Goal: Check status

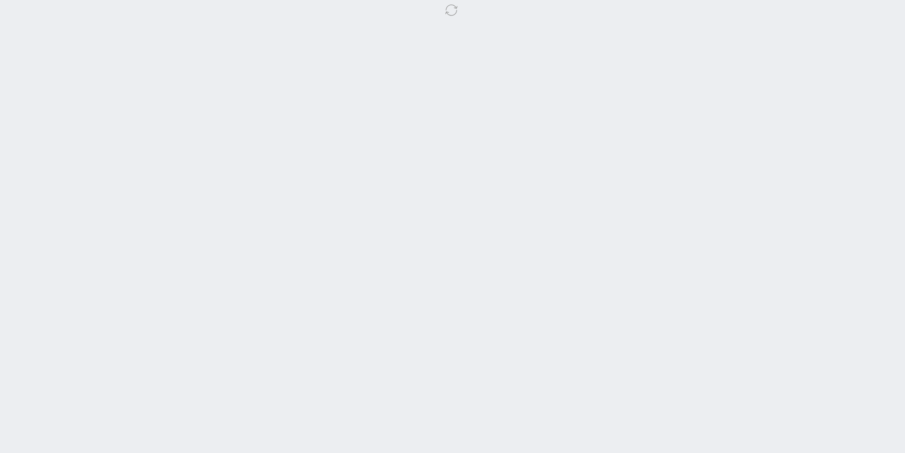
click at [229, 161] on body at bounding box center [452, 226] width 905 height 453
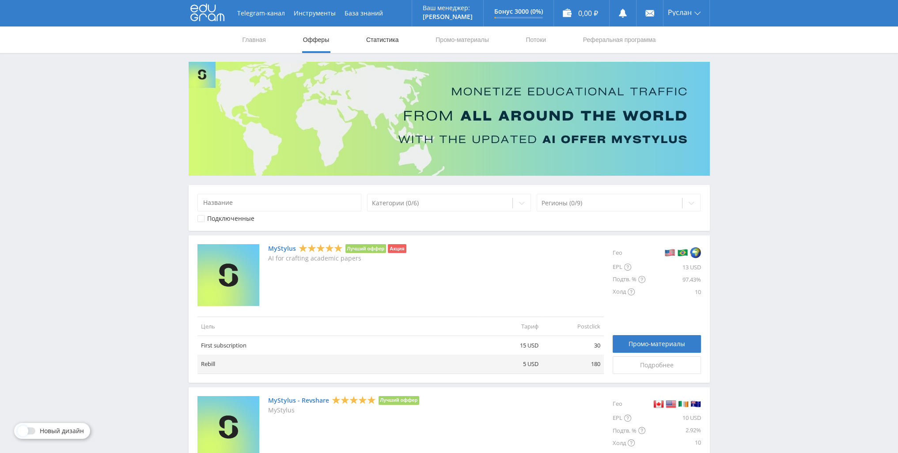
click at [382, 39] on link "Статистика" at bounding box center [382, 40] width 34 height 27
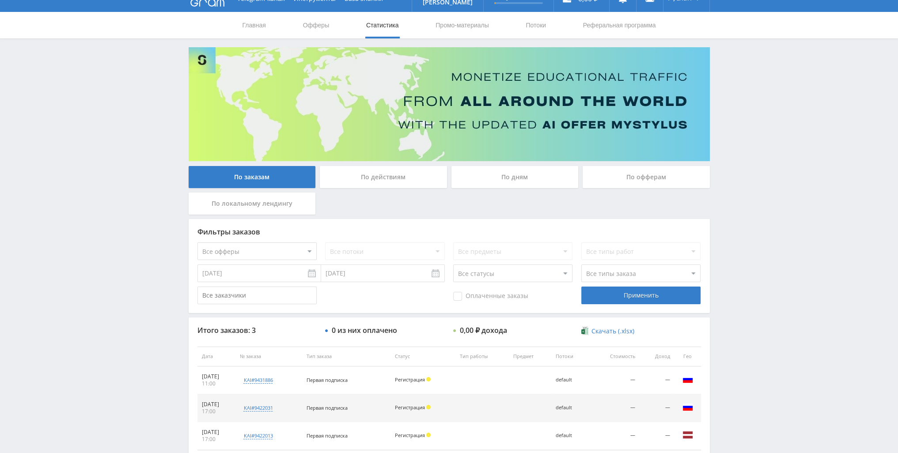
scroll to position [76, 0]
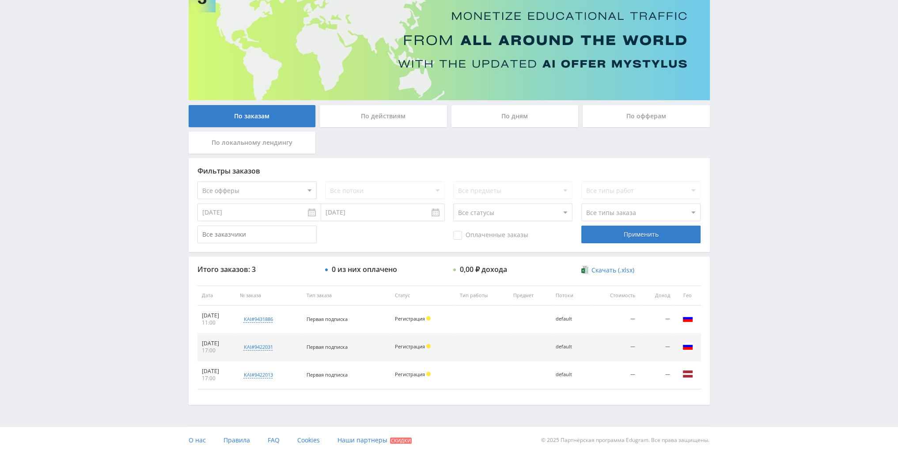
click at [407, 114] on div "По действиям" at bounding box center [383, 116] width 127 height 22
click at [0, 0] on input "По действиям" at bounding box center [0, 0] width 0 height 0
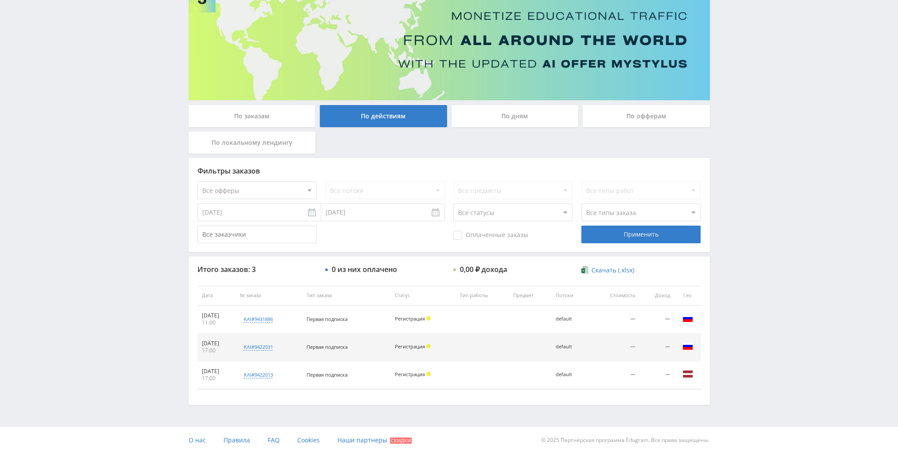
scroll to position [0, 0]
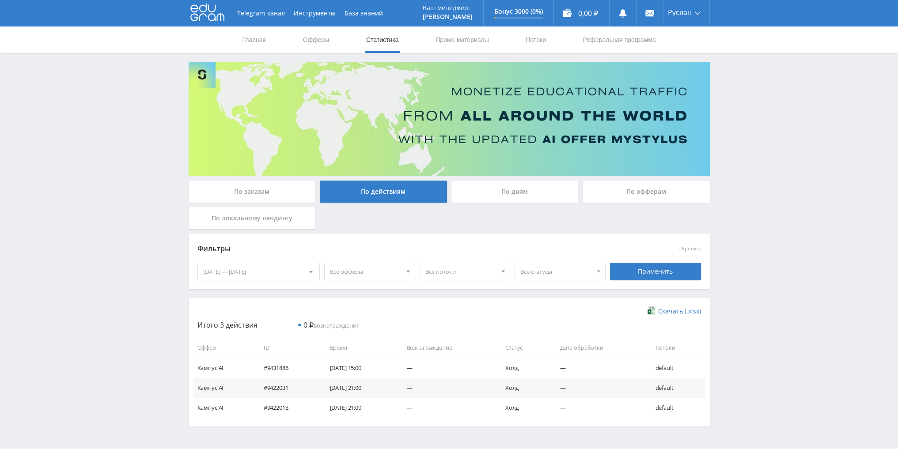
click at [491, 191] on div "По дням" at bounding box center [514, 192] width 127 height 22
click at [0, 0] on input "По дням" at bounding box center [0, 0] width 0 height 0
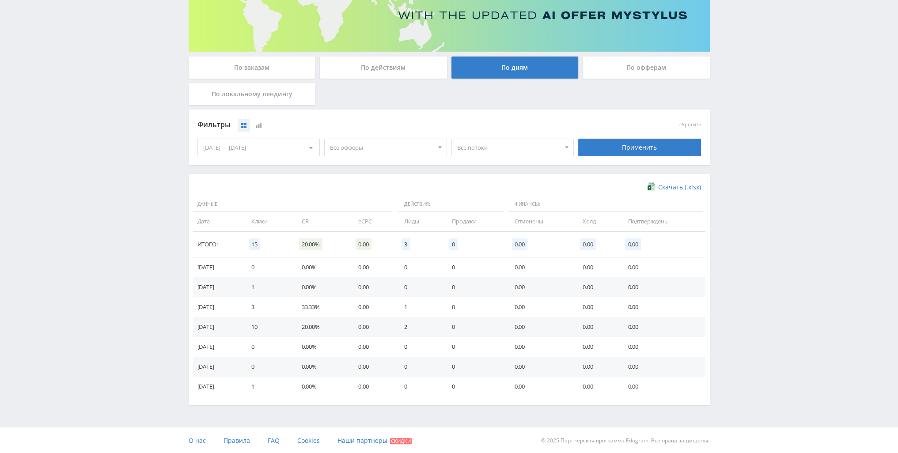
scroll to position [125, 0]
